Goal: Task Accomplishment & Management: Manage account settings

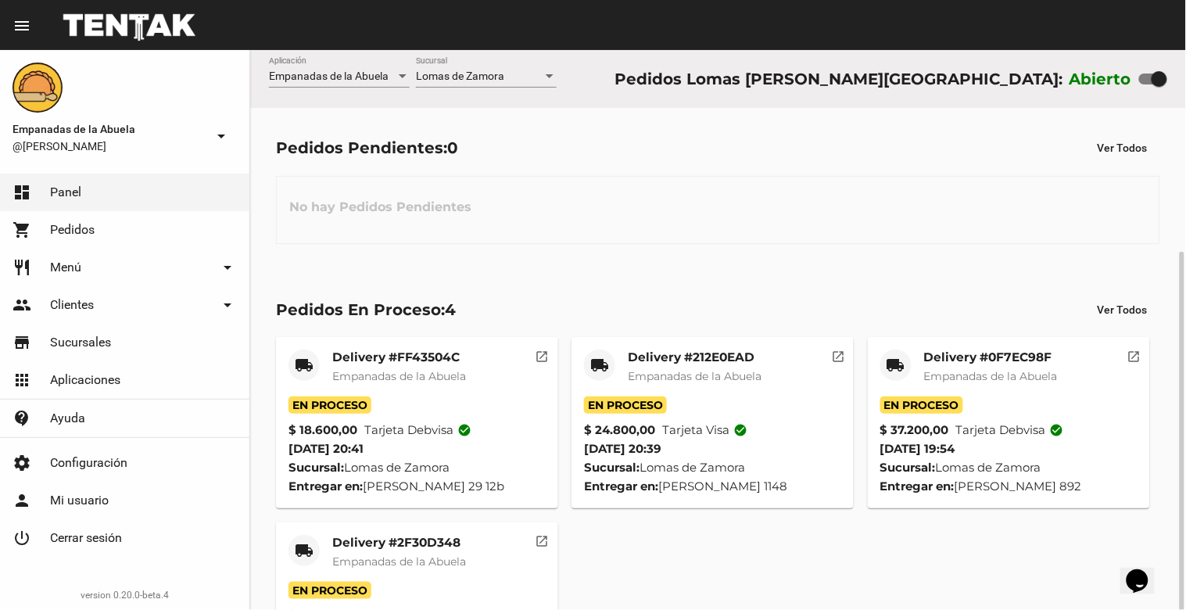
scroll to position [109, 0]
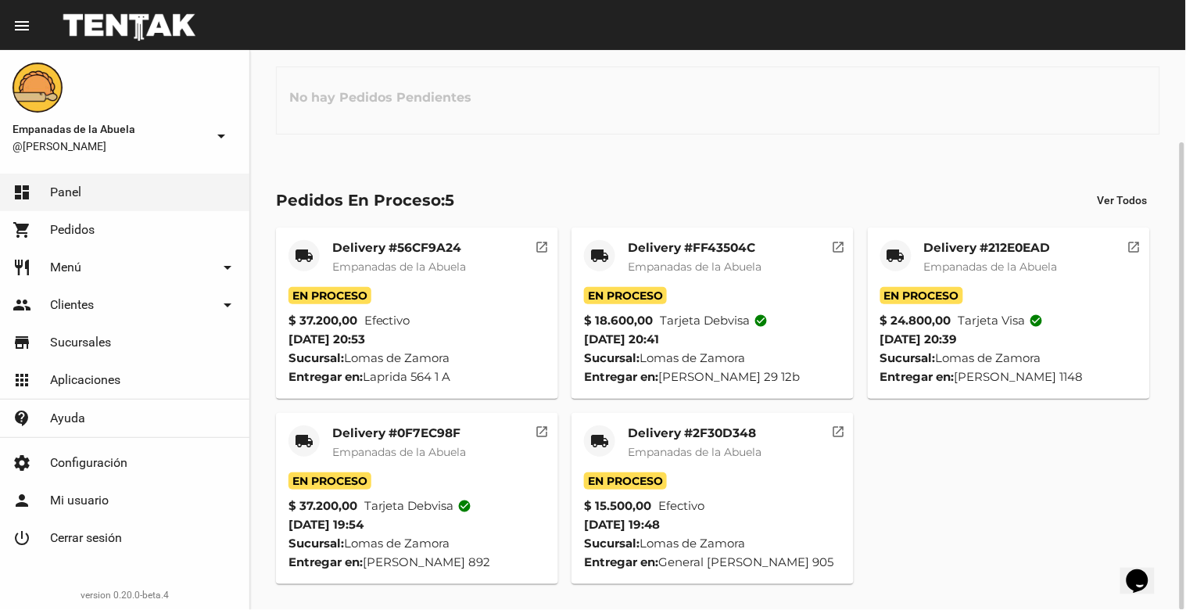
click at [744, 425] on mat-card-title "Delivery #2F30D348" at bounding box center [695, 433] width 134 height 16
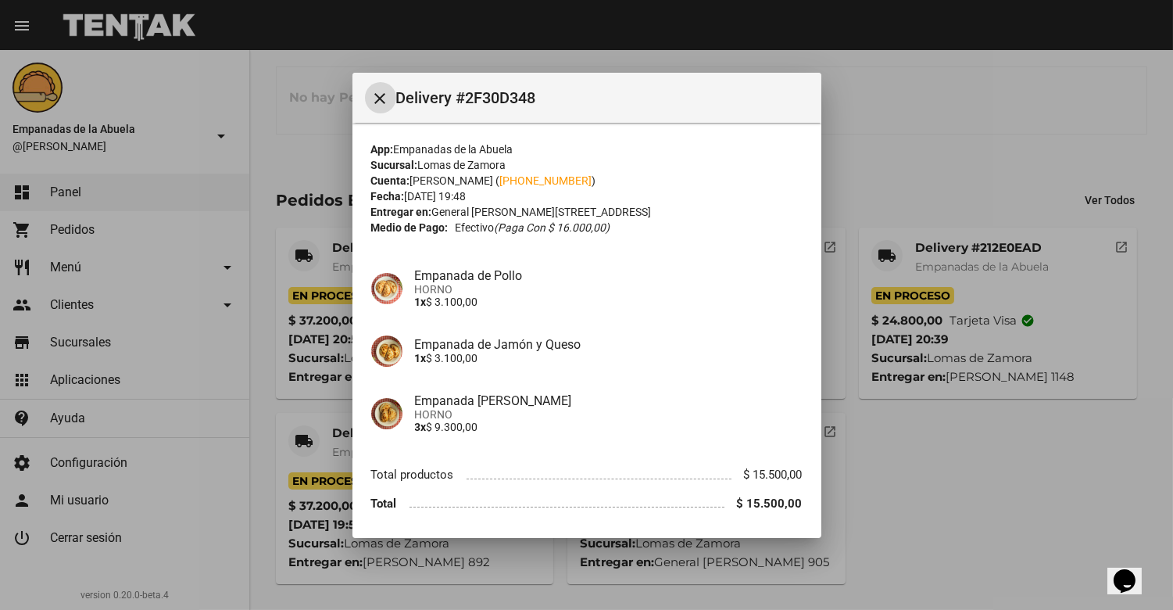
scroll to position [52, 0]
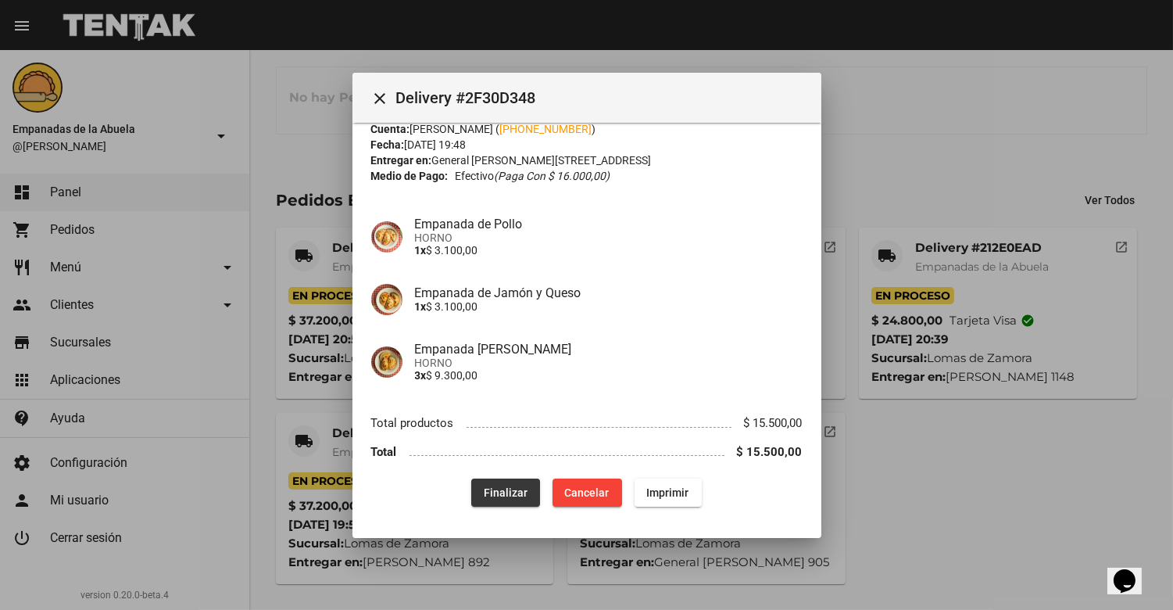
click at [497, 482] on button "Finalizar" at bounding box center [505, 492] width 69 height 28
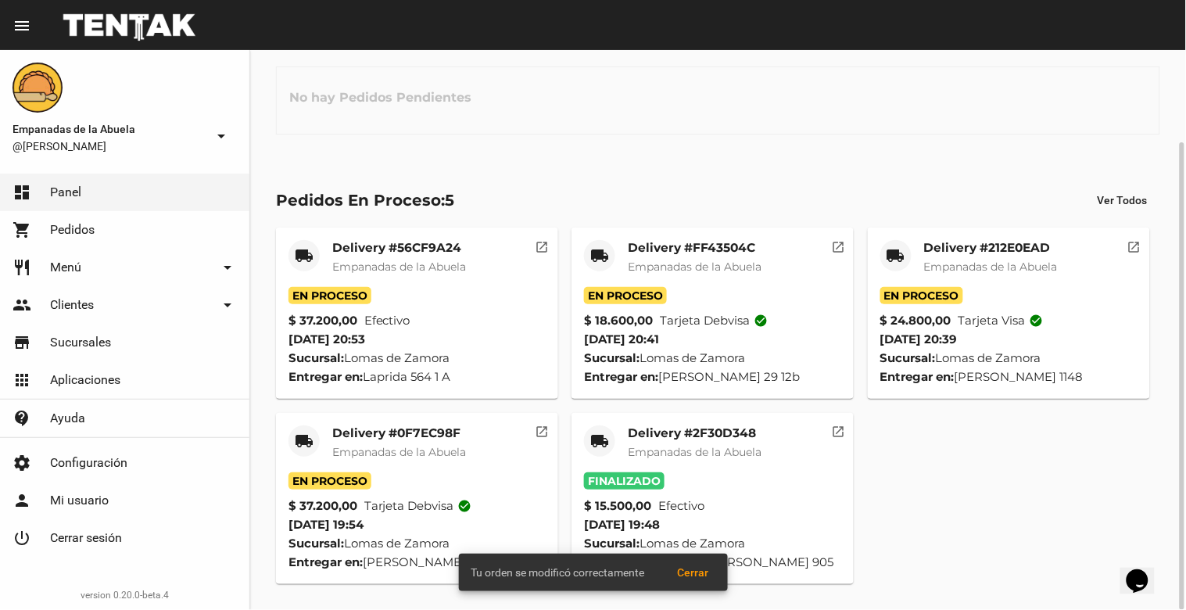
click at [402, 430] on mat-card-title "Delivery #0F7EC98F" at bounding box center [399, 433] width 134 height 16
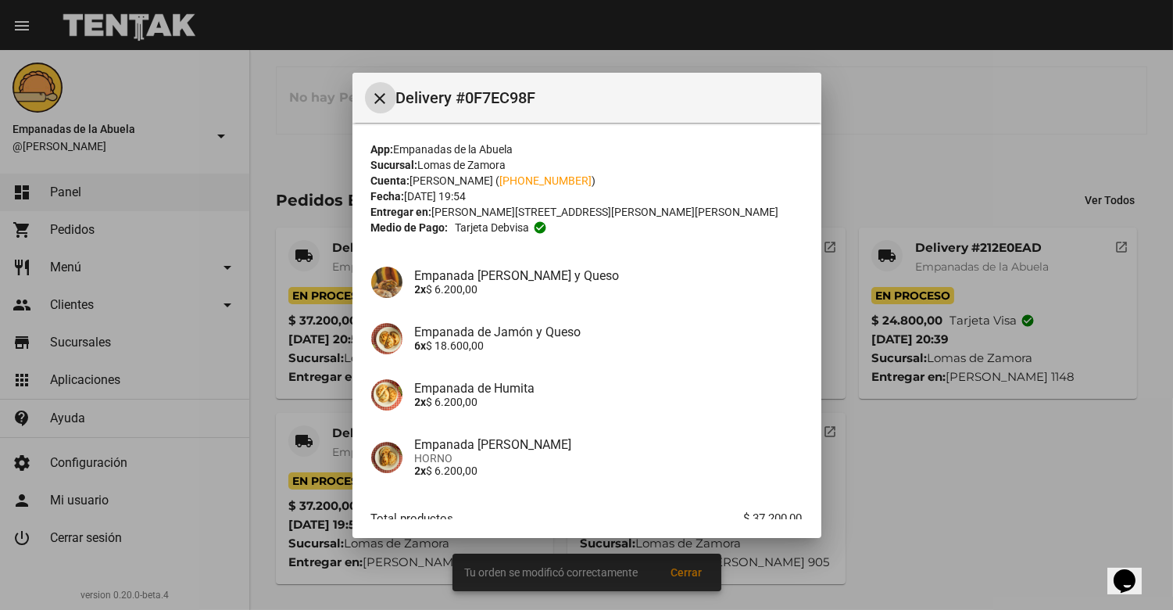
scroll to position [95, 0]
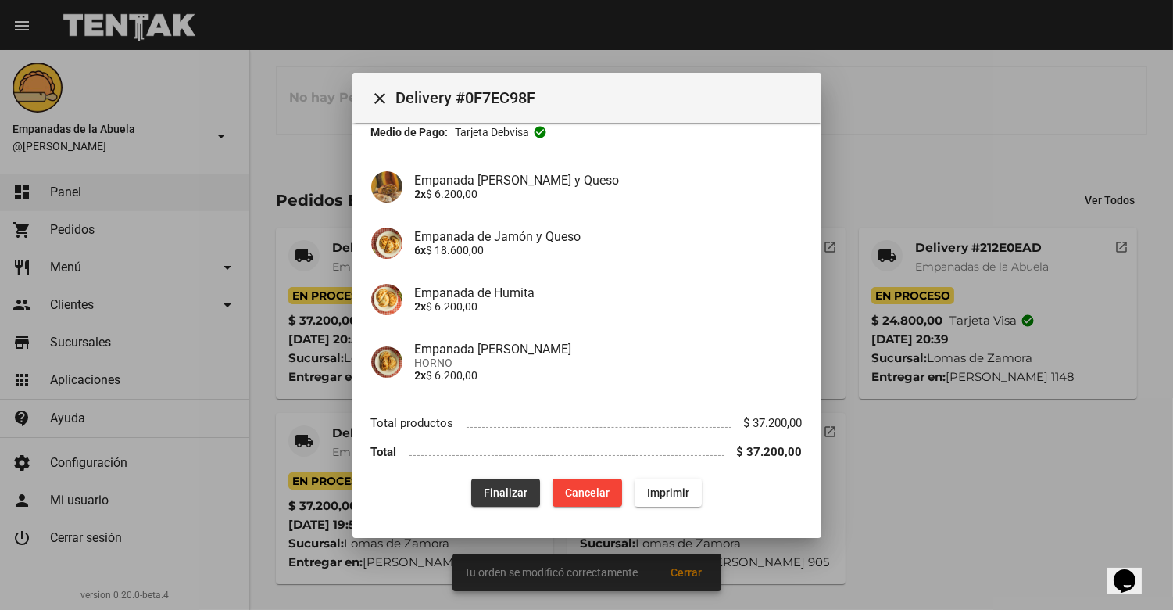
click at [484, 489] on span "Finalizar" at bounding box center [506, 492] width 44 height 13
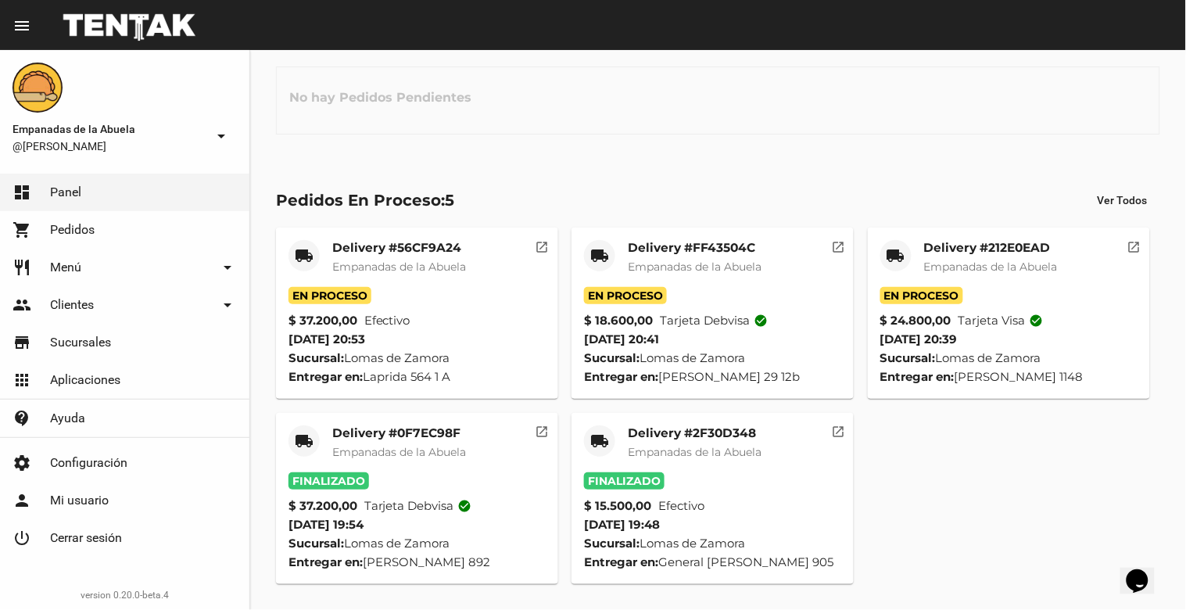
scroll to position [0, 0]
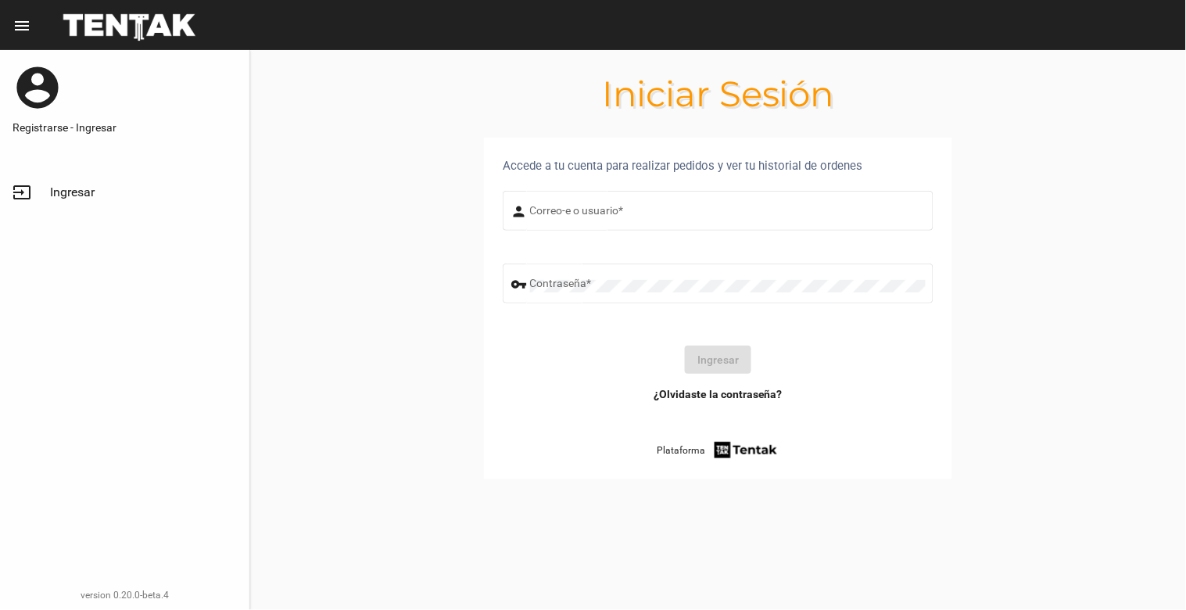
type input "[EMAIL_ADDRESS][DOMAIN_NAME]"
click at [716, 360] on button "Ingresar" at bounding box center [718, 360] width 66 height 28
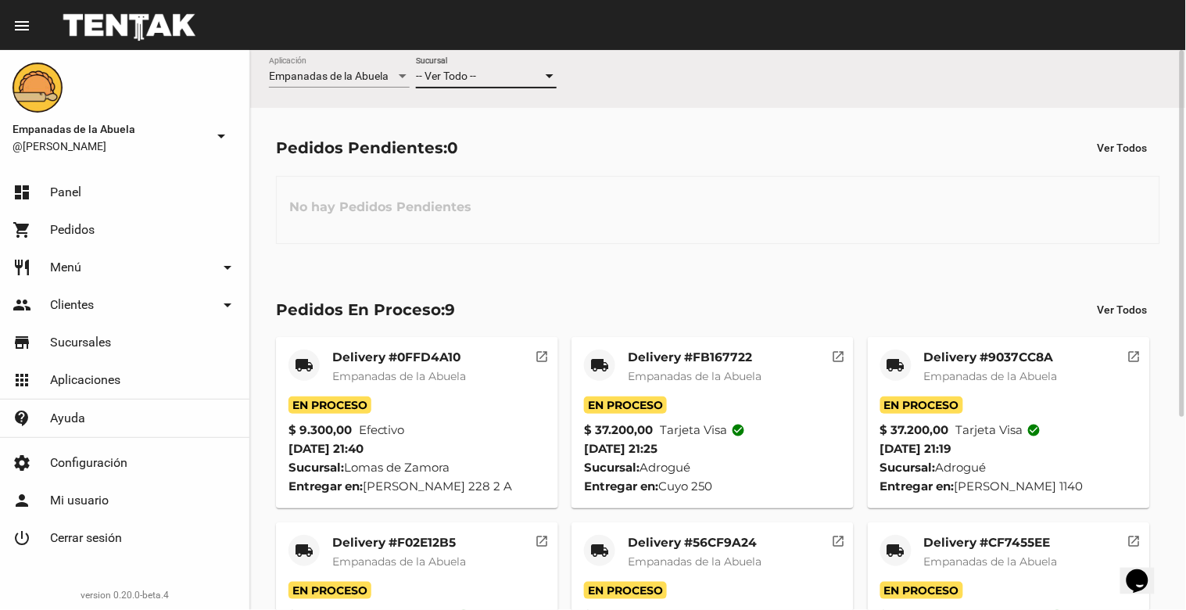
click at [490, 72] on div "-- Ver Todo --" at bounding box center [479, 76] width 127 height 13
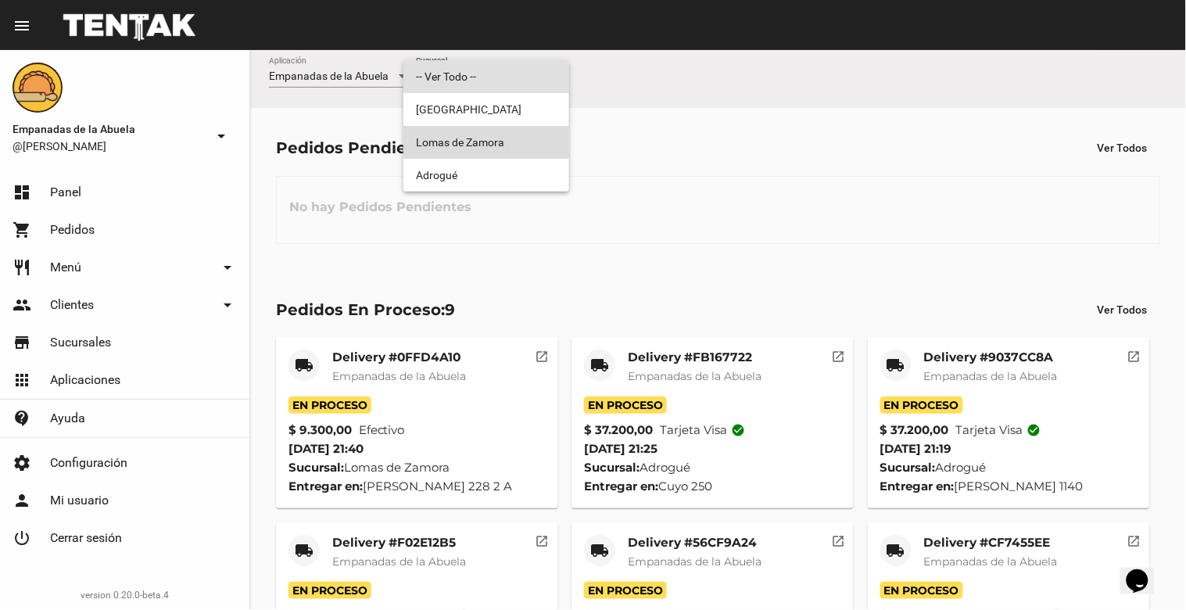
click at [485, 130] on span "Lomas de Zamora" at bounding box center [486, 142] width 141 height 33
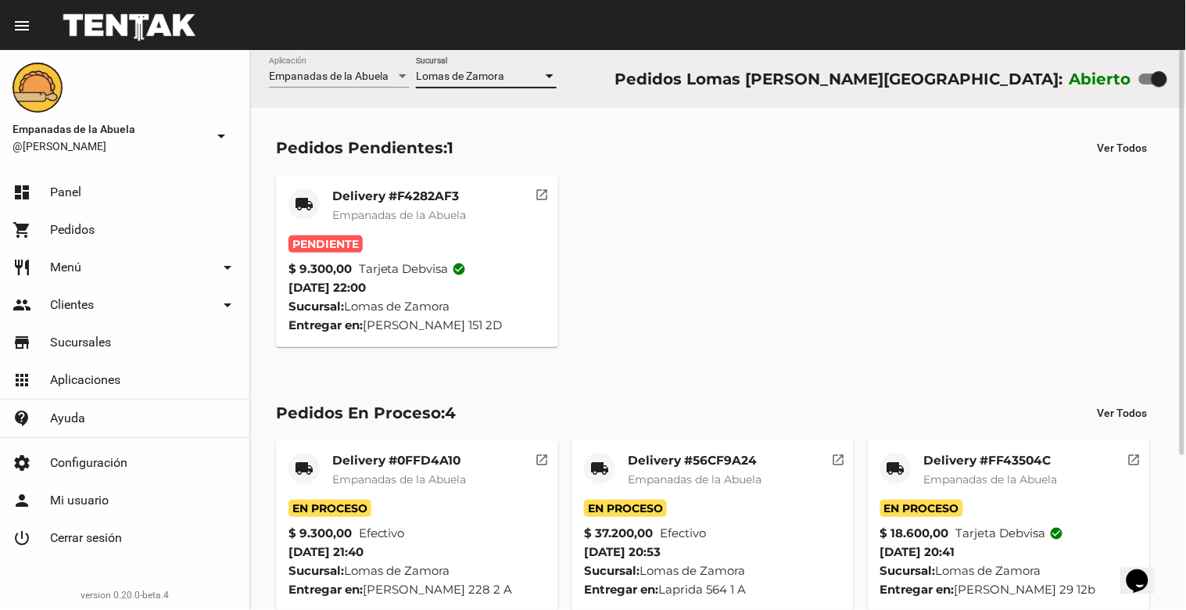
click at [350, 206] on div "Delivery #F4282AF3 Empanadas de la Abuela" at bounding box center [399, 211] width 134 height 47
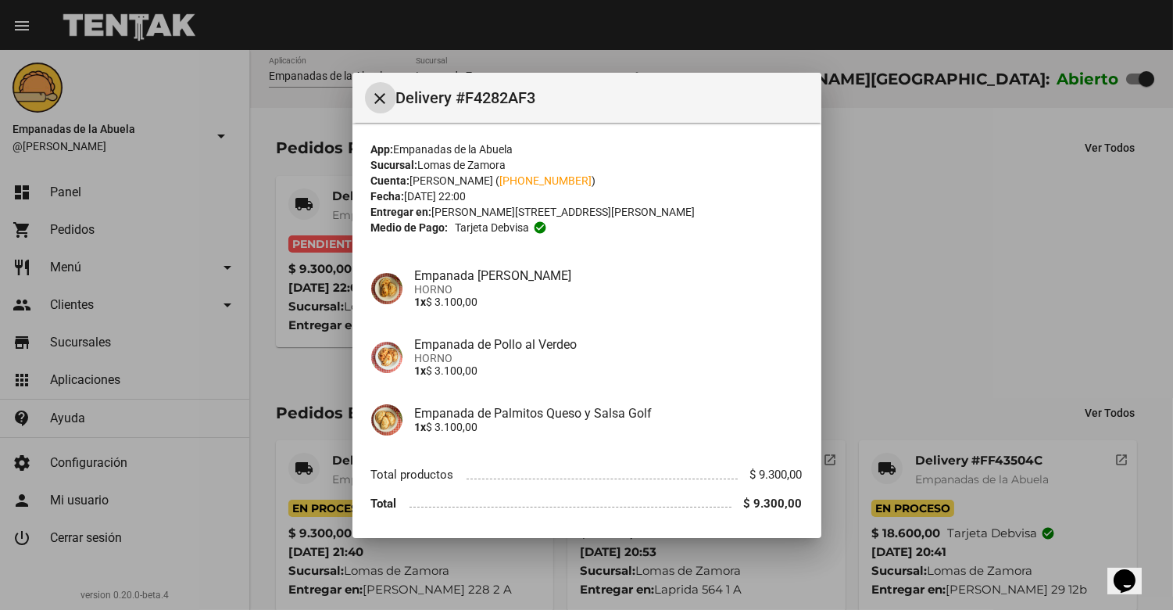
scroll to position [52, 0]
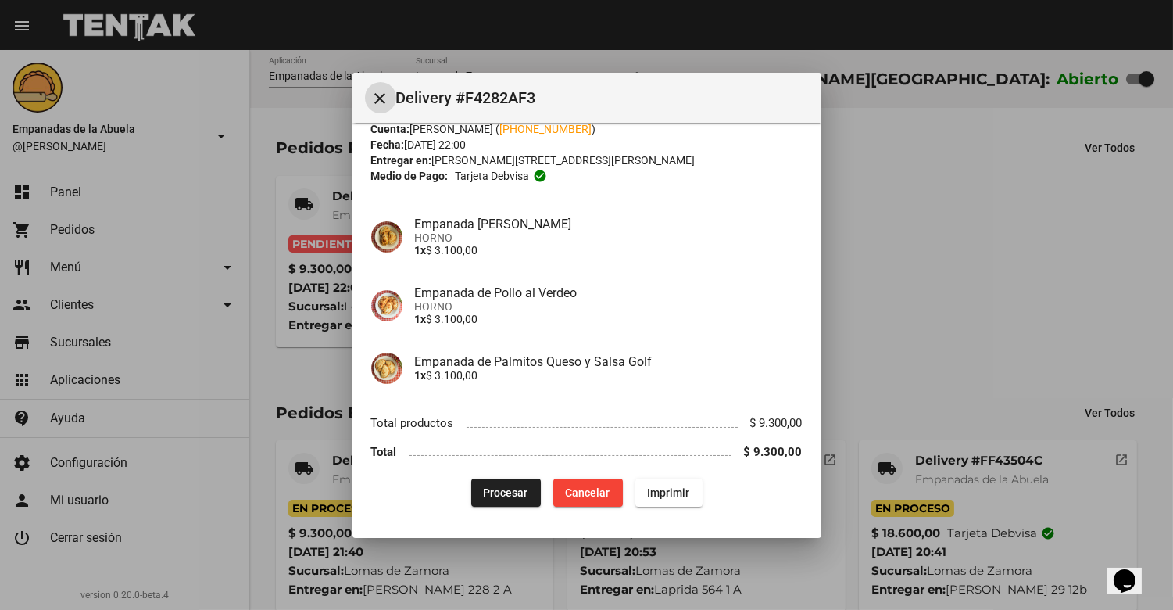
click at [497, 486] on span "Procesar" at bounding box center [506, 492] width 45 height 13
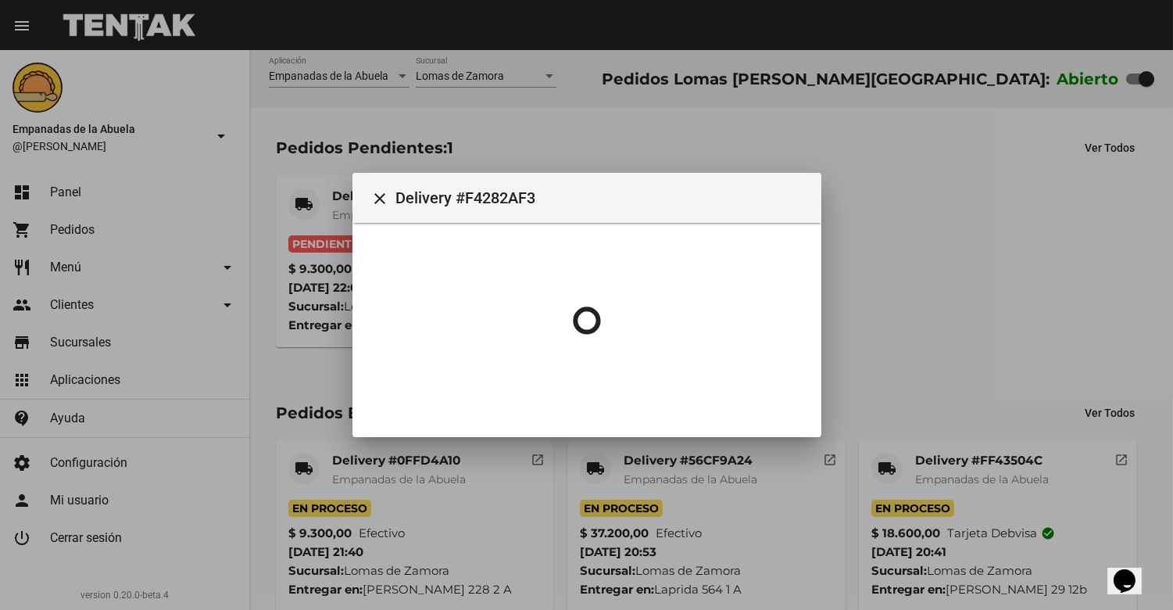
scroll to position [0, 0]
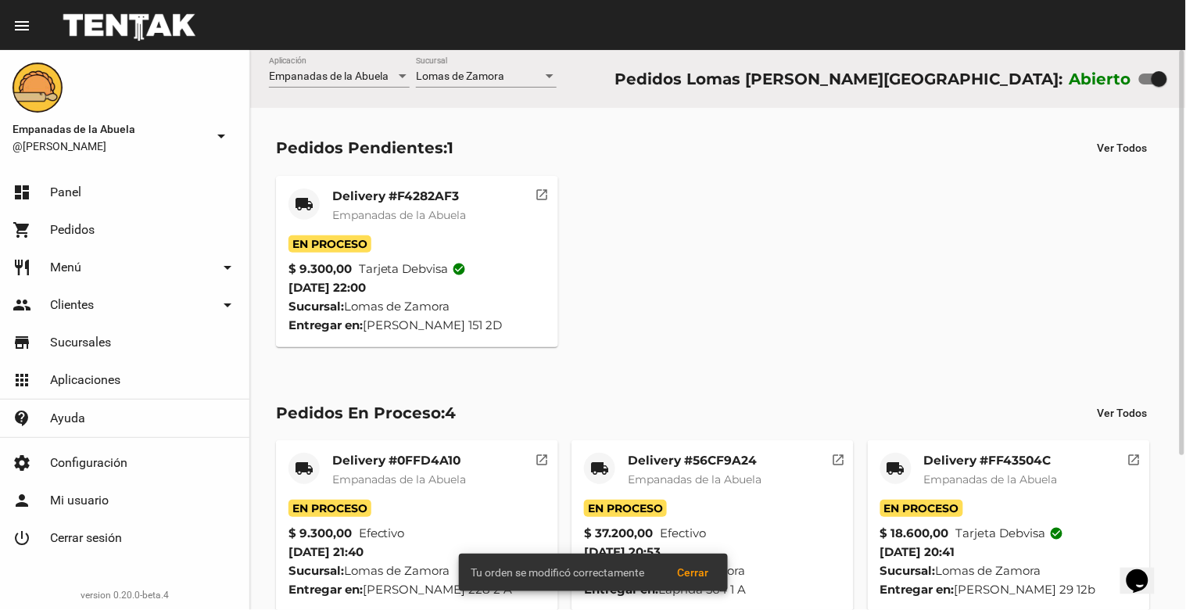
click at [385, 208] on span "Empanadas de la Abuela" at bounding box center [399, 215] width 134 height 14
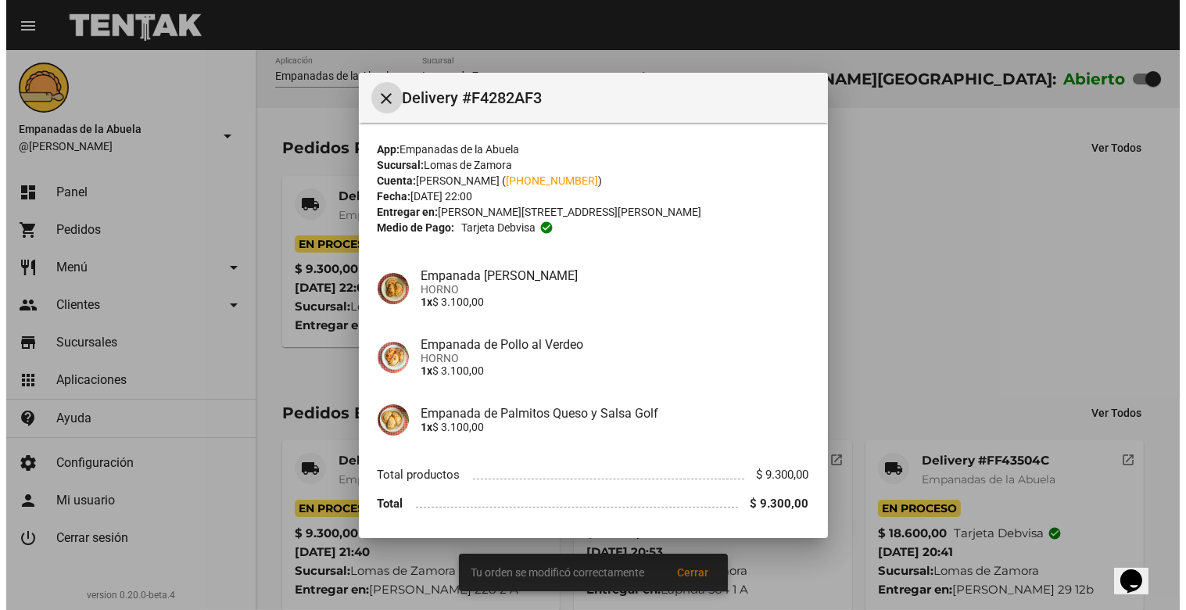
scroll to position [52, 0]
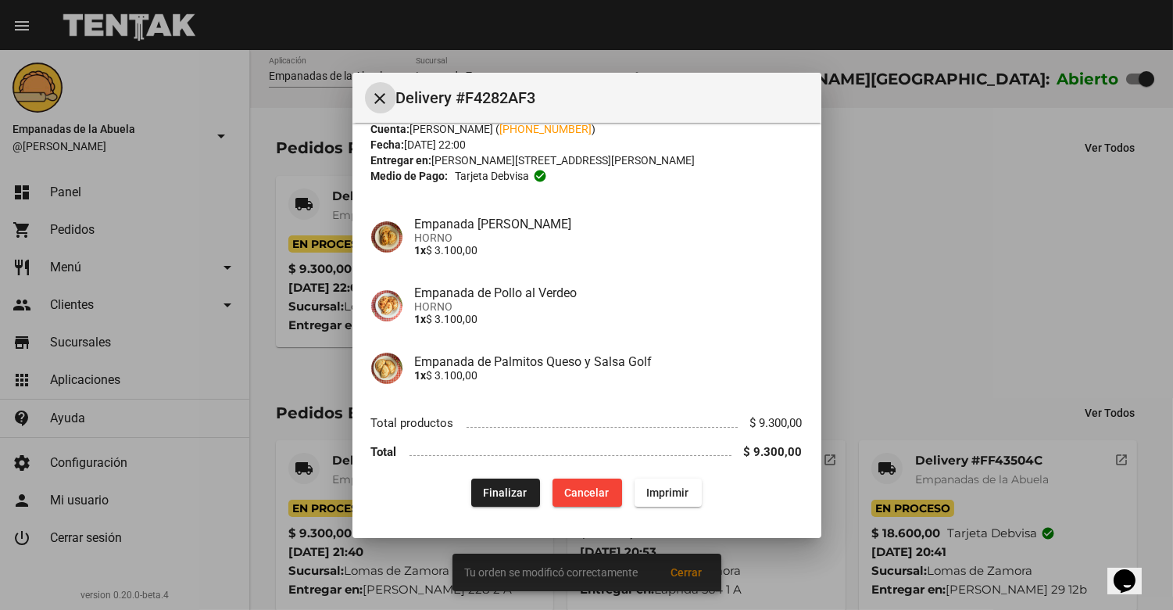
click at [663, 489] on span "Imprimir" at bounding box center [668, 492] width 42 height 13
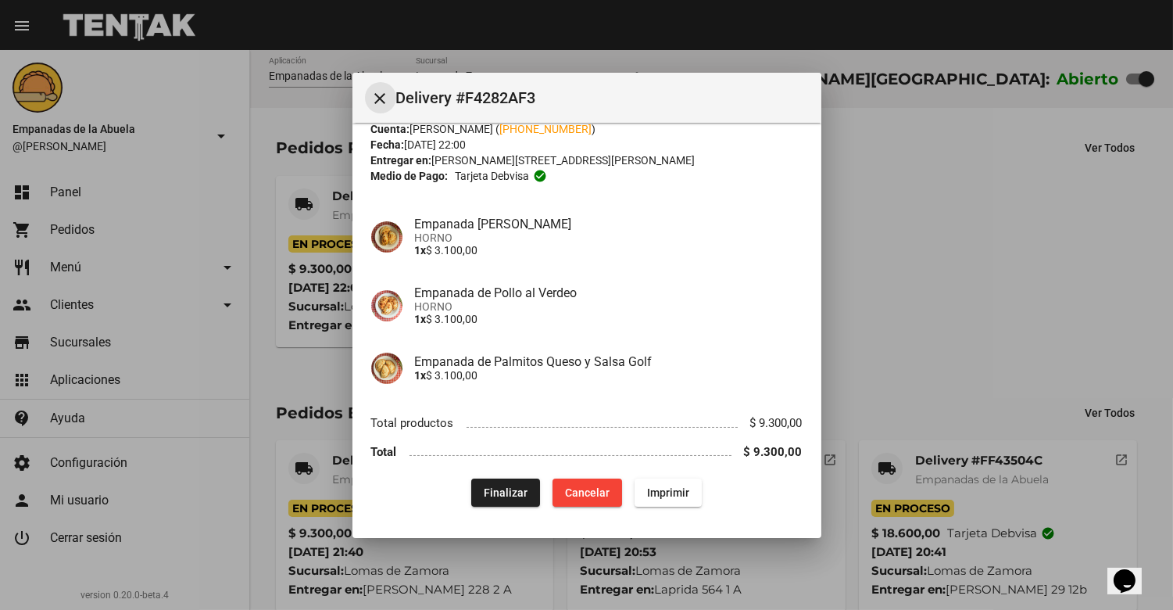
click at [371, 96] on mat-icon "close" at bounding box center [380, 98] width 19 height 19
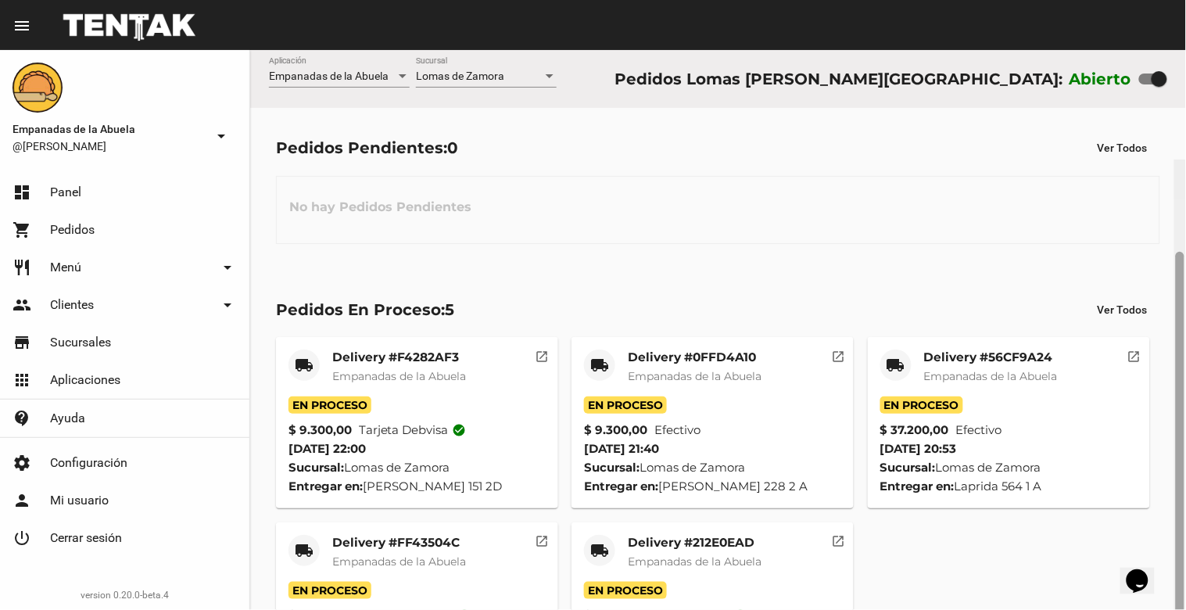
scroll to position [109, 0]
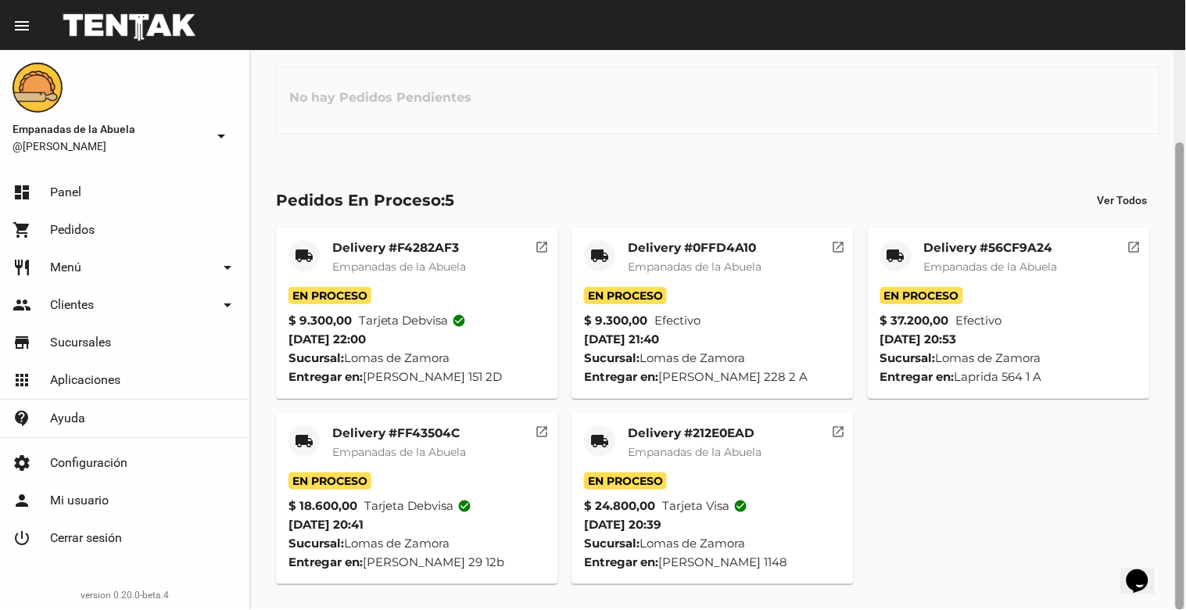
click at [1174, 72] on div at bounding box center [1180, 330] width 12 height 560
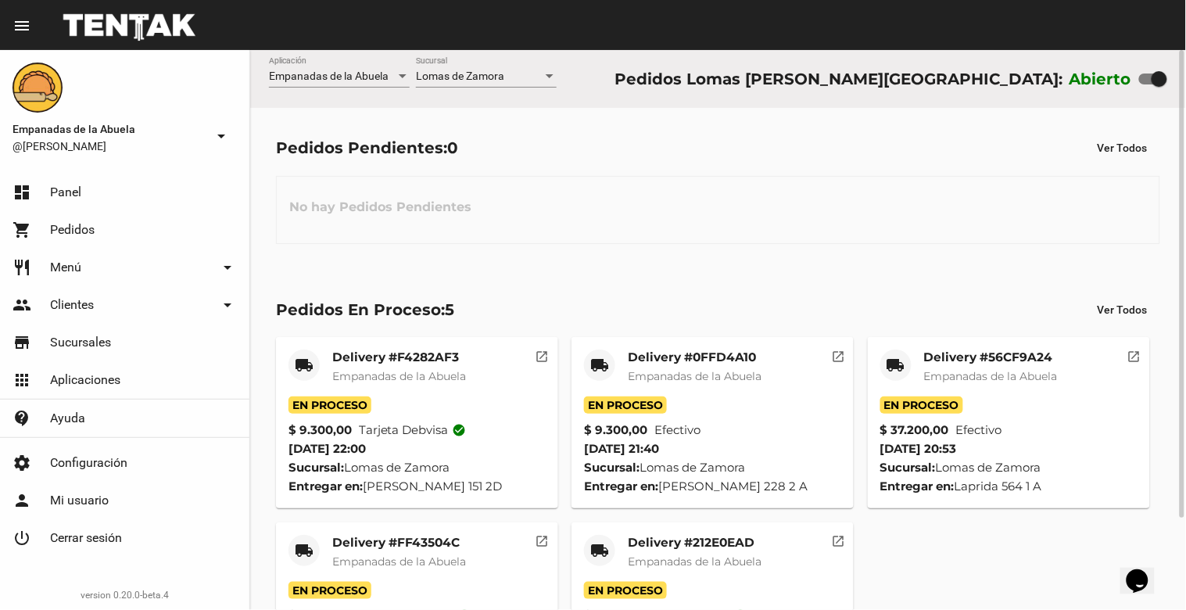
click at [1158, 79] on div at bounding box center [1159, 79] width 16 height 16
click at [1147, 84] on input "checkbox" at bounding box center [1146, 84] width 1 height 1
checkbox input "false"
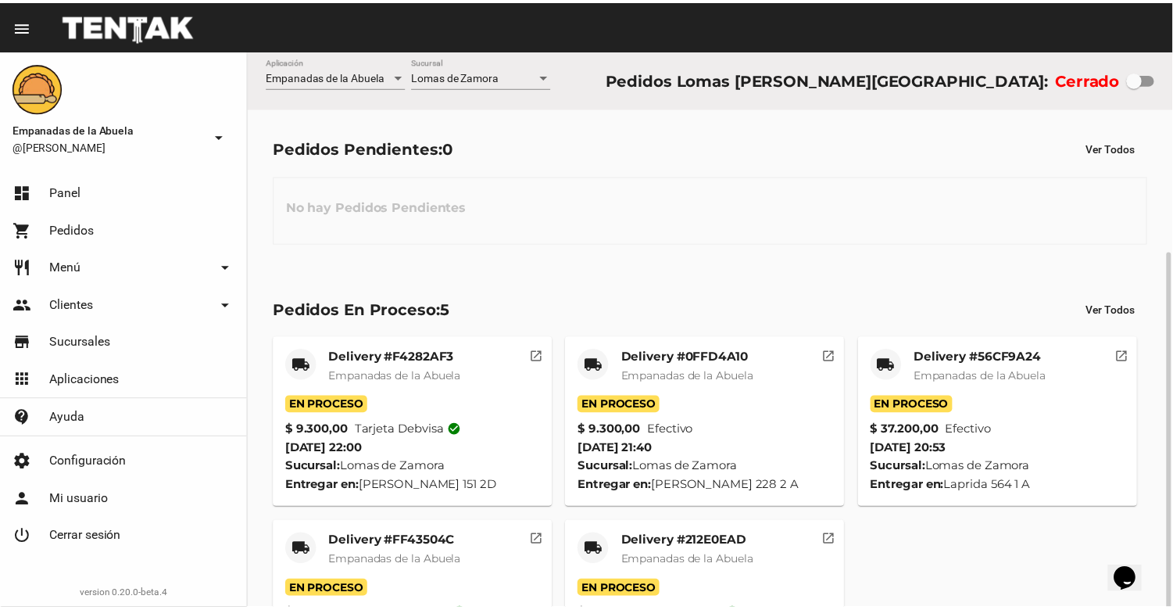
scroll to position [109, 0]
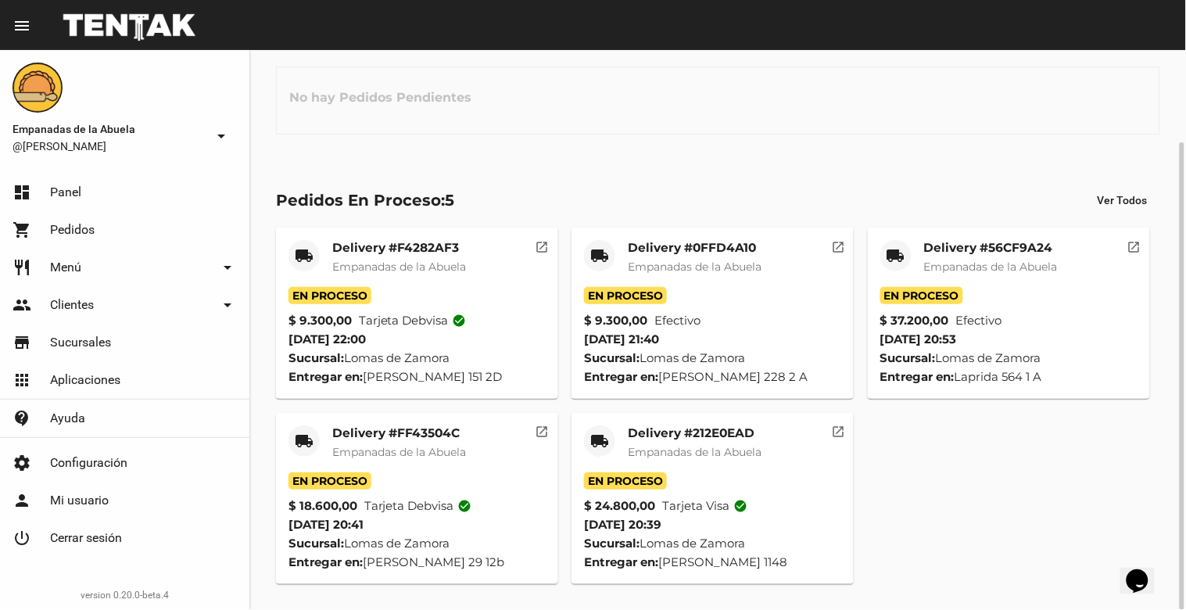
click at [686, 445] on span "Empanadas de la Abuela" at bounding box center [695, 452] width 134 height 14
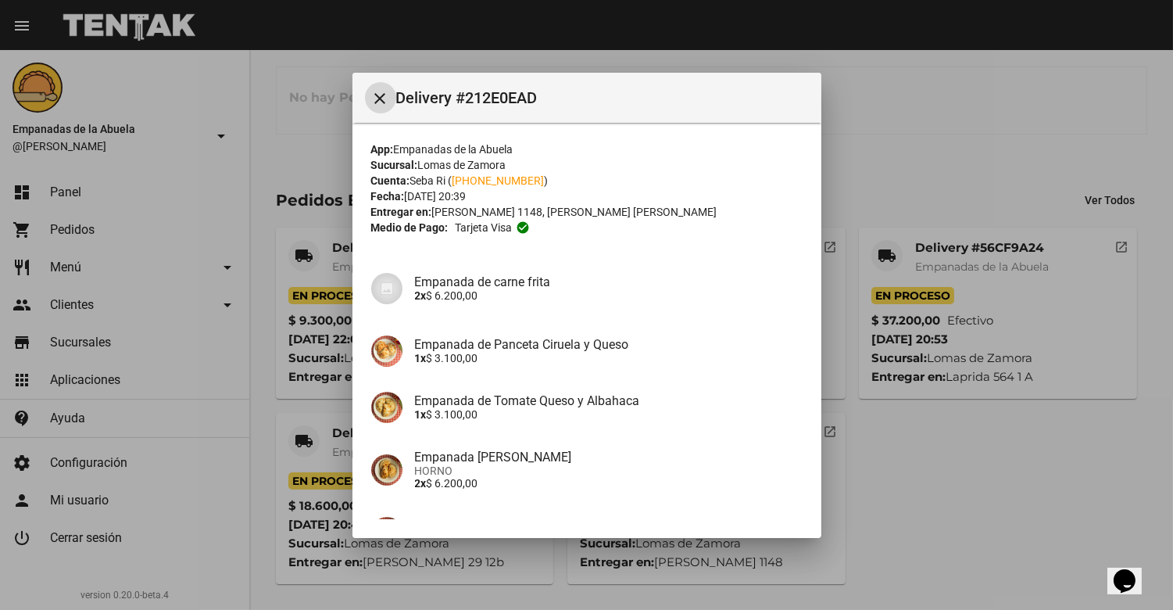
scroll to position [165, 0]
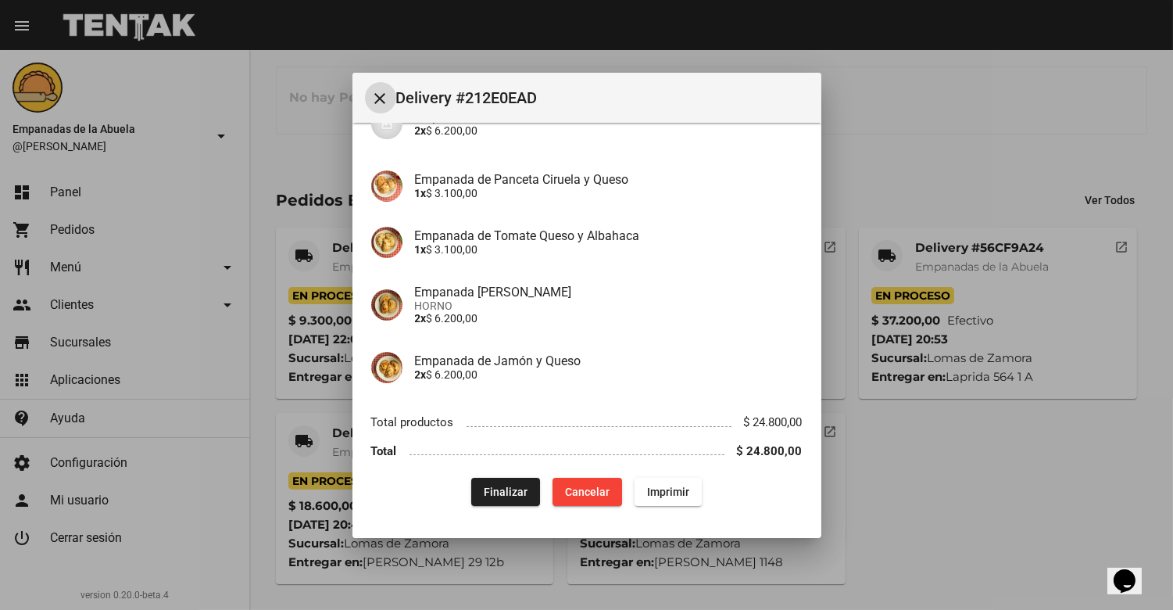
click at [494, 487] on span "Finalizar" at bounding box center [506, 491] width 44 height 13
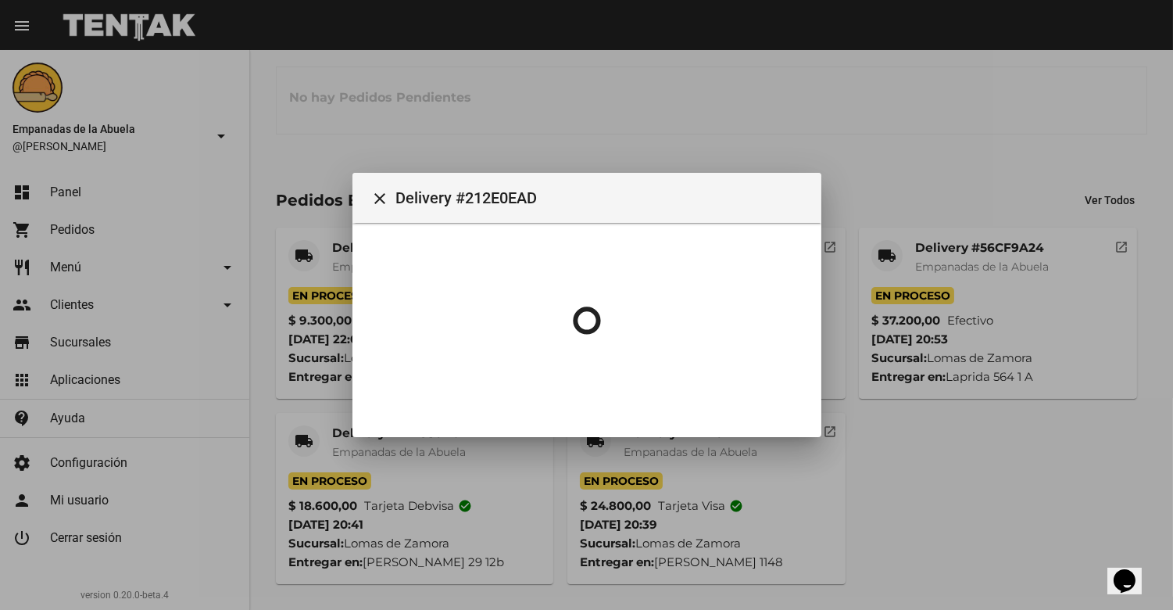
scroll to position [0, 0]
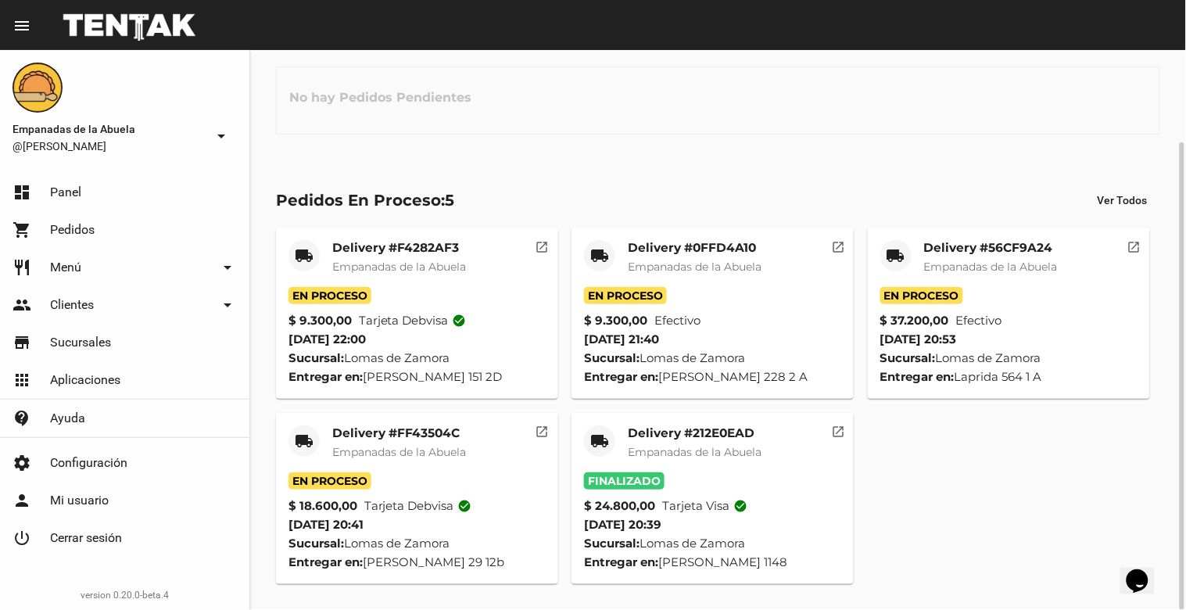
click at [402, 436] on mat-card-title "Delivery #FF43504C" at bounding box center [399, 433] width 134 height 16
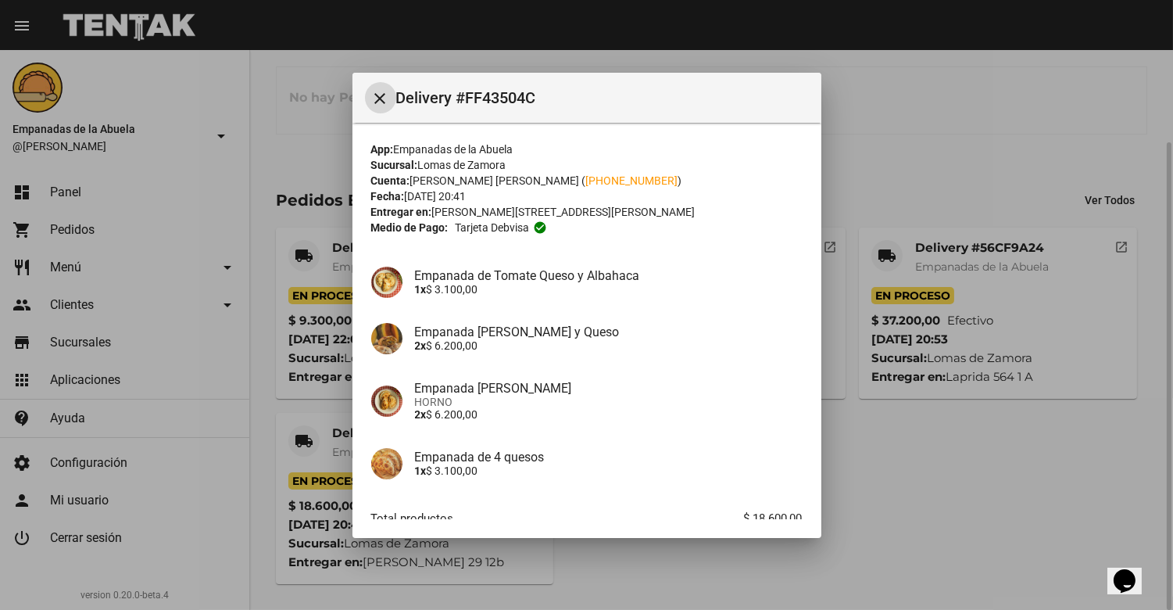
scroll to position [95, 0]
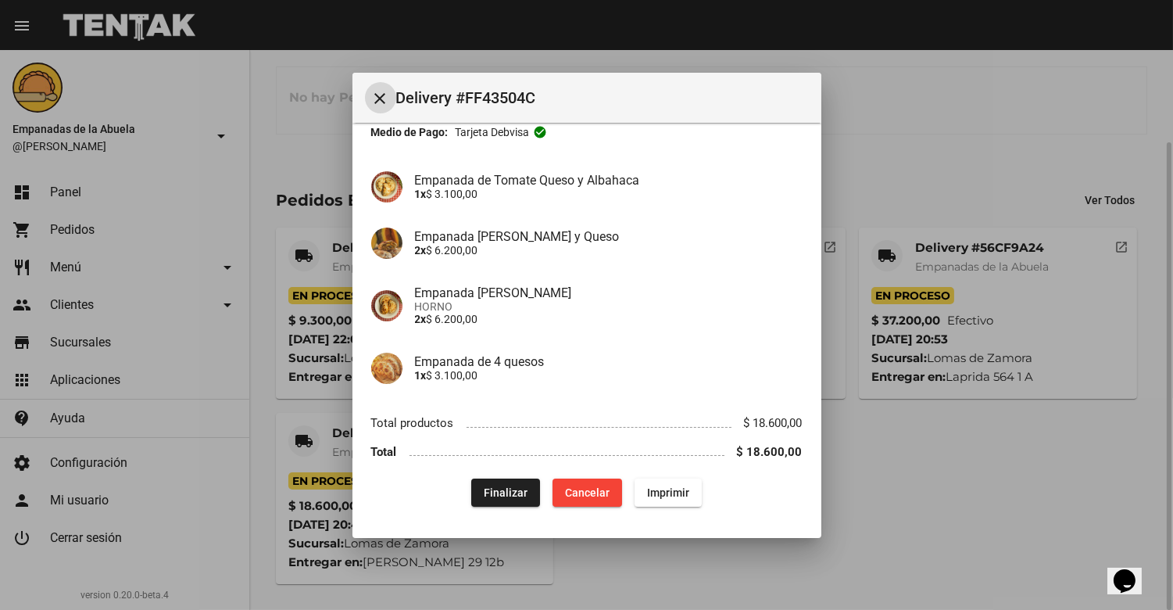
click at [485, 488] on span "Finalizar" at bounding box center [506, 492] width 44 height 13
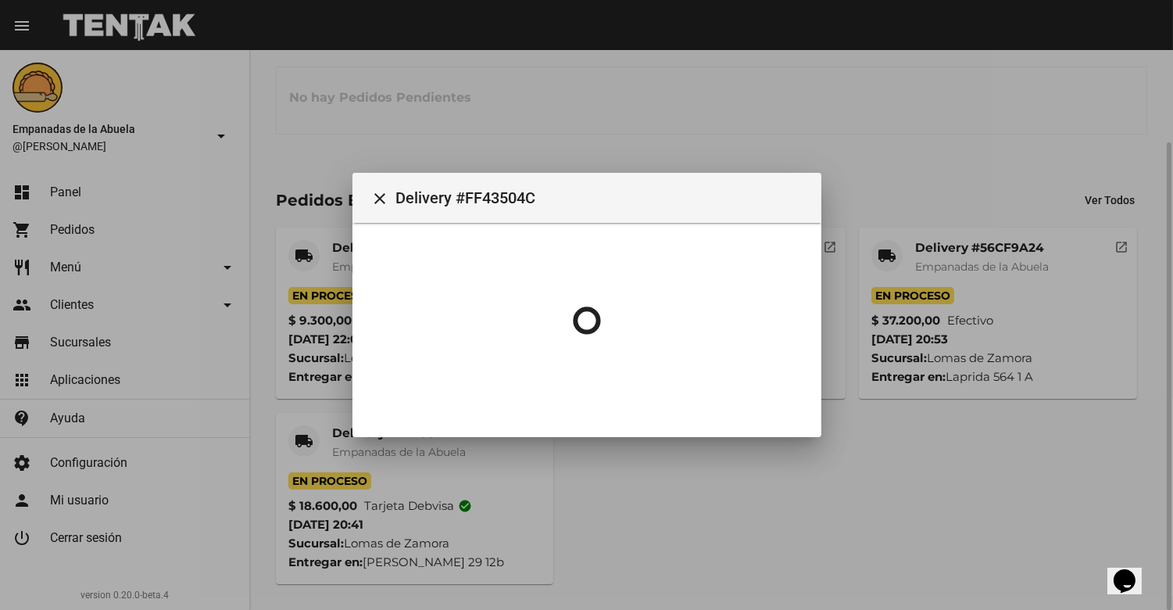
scroll to position [0, 0]
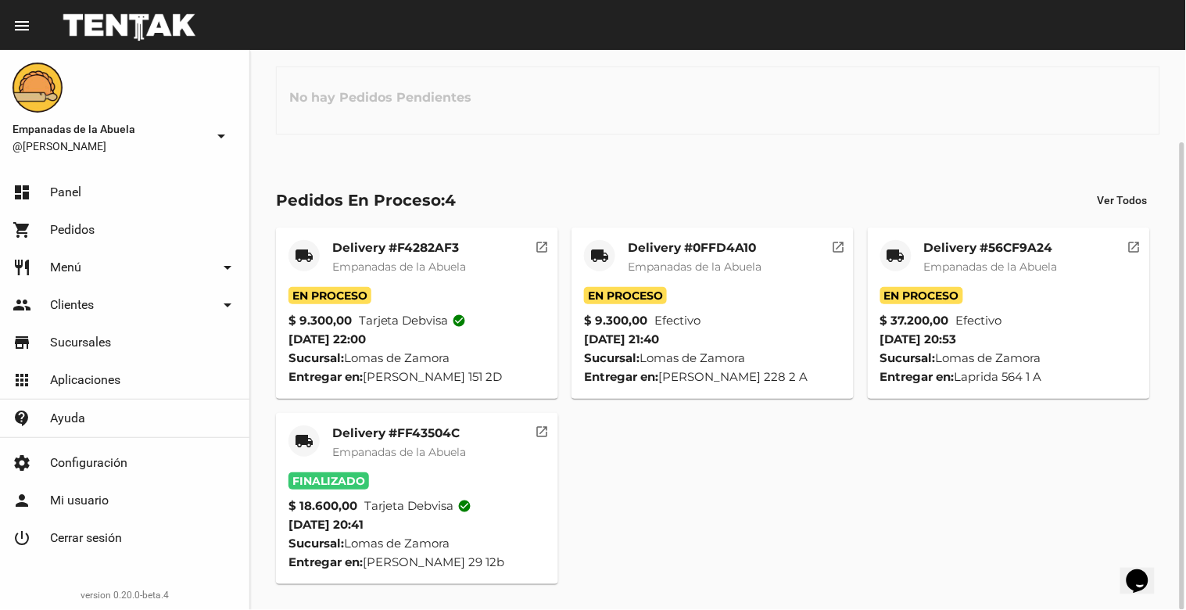
click at [975, 259] on mat-card-subtitle "Empanadas de la Abuela" at bounding box center [991, 267] width 134 height 16
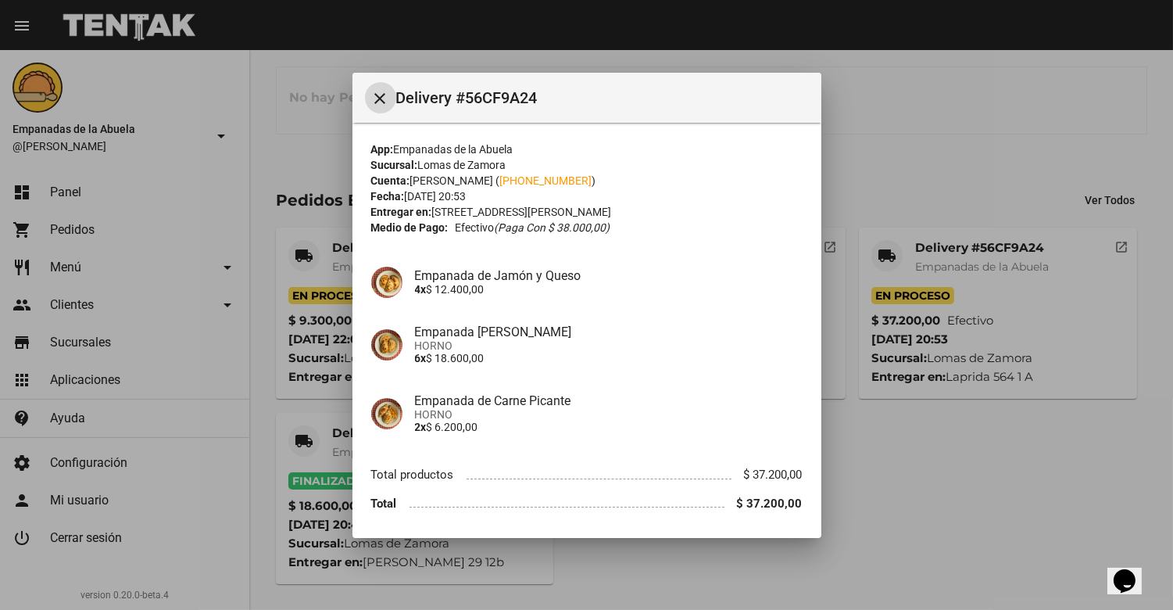
scroll to position [52, 0]
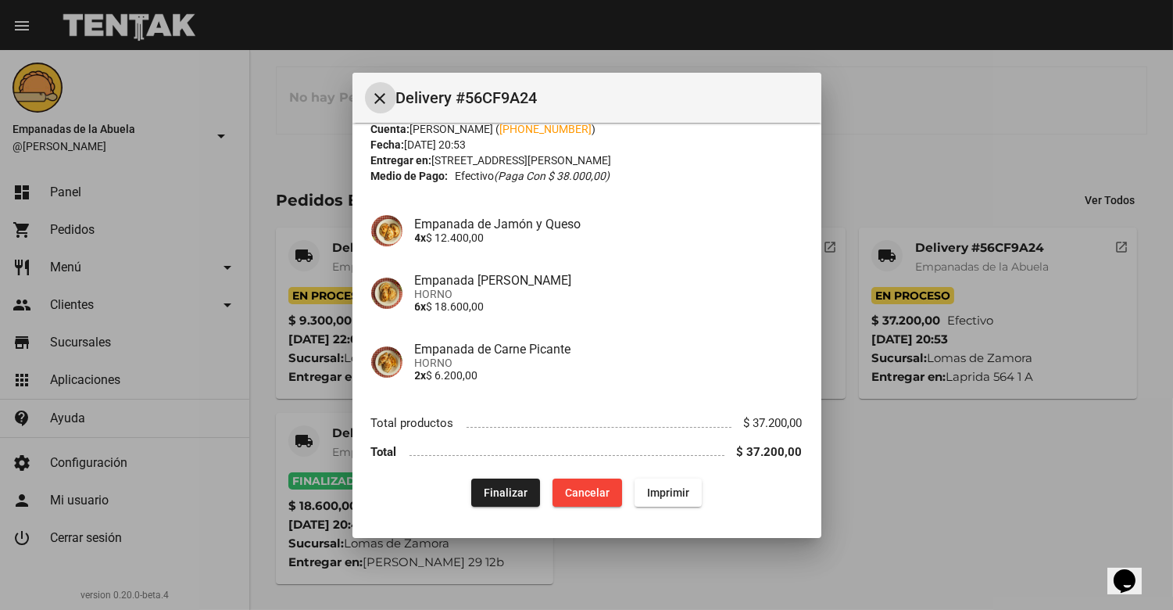
click at [514, 482] on button "Finalizar" at bounding box center [505, 492] width 69 height 28
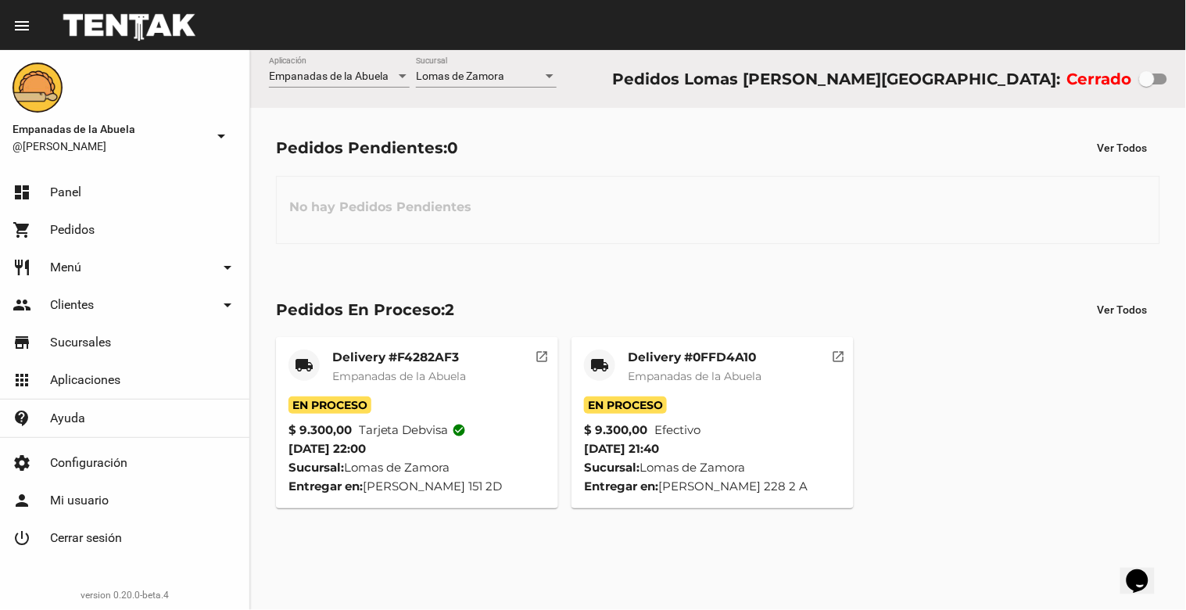
scroll to position [0, 0]
